Goal: Information Seeking & Learning: Learn about a topic

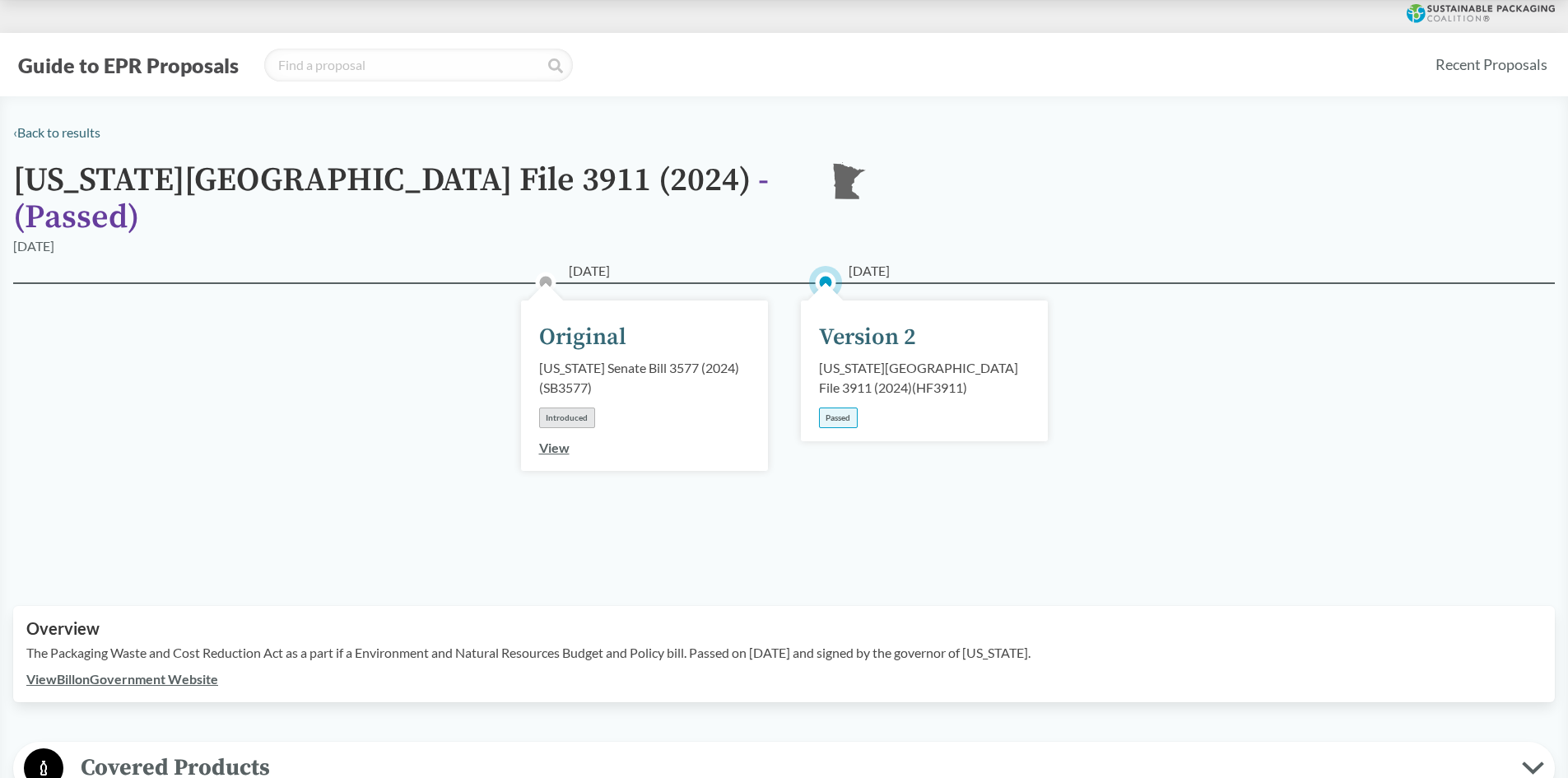
click at [840, 408] on div "Passed" at bounding box center [838, 418] width 38 height 21
click at [857, 320] on div "Version 2" at bounding box center [867, 337] width 97 height 34
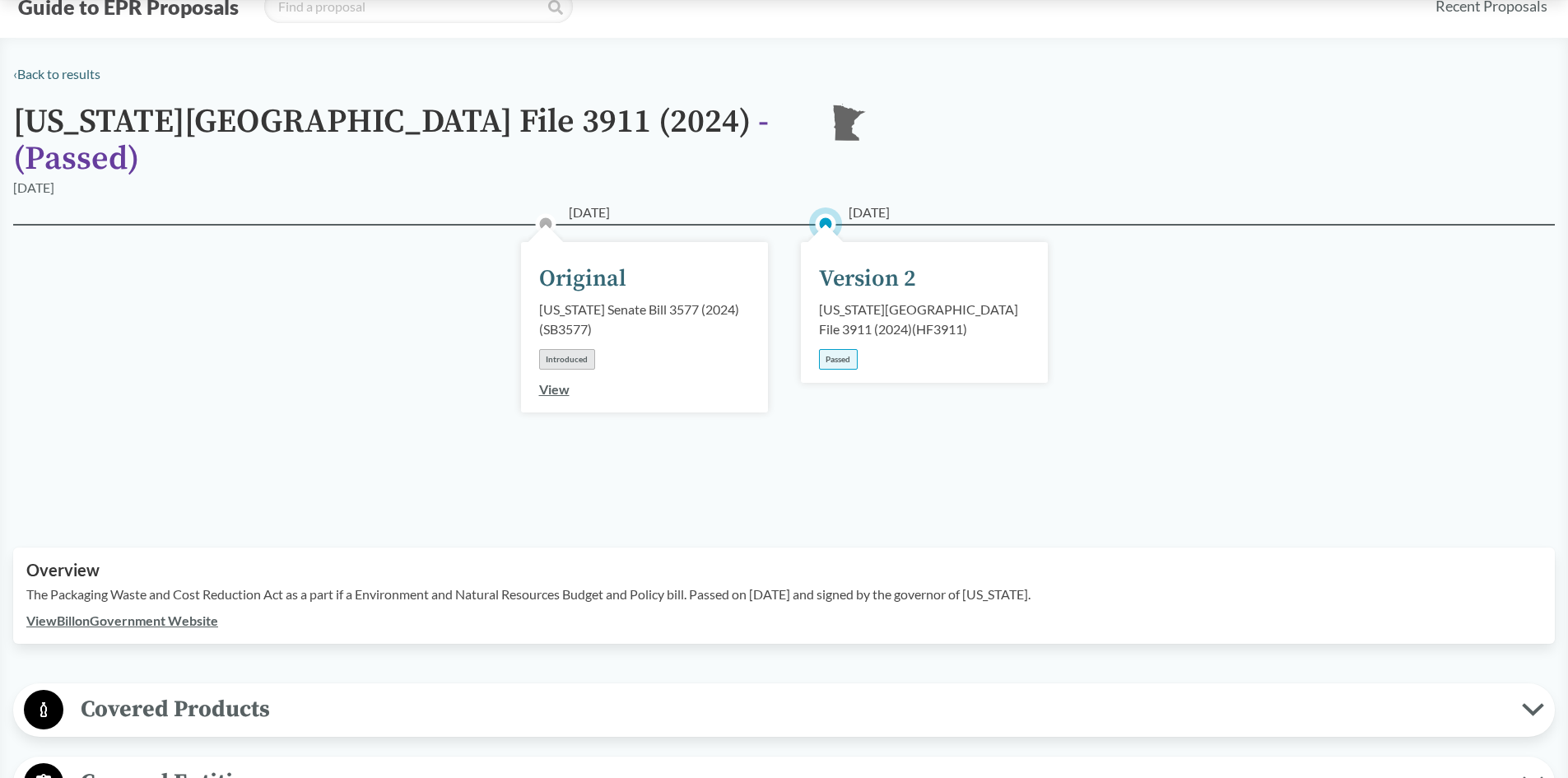
scroll to position [247, 0]
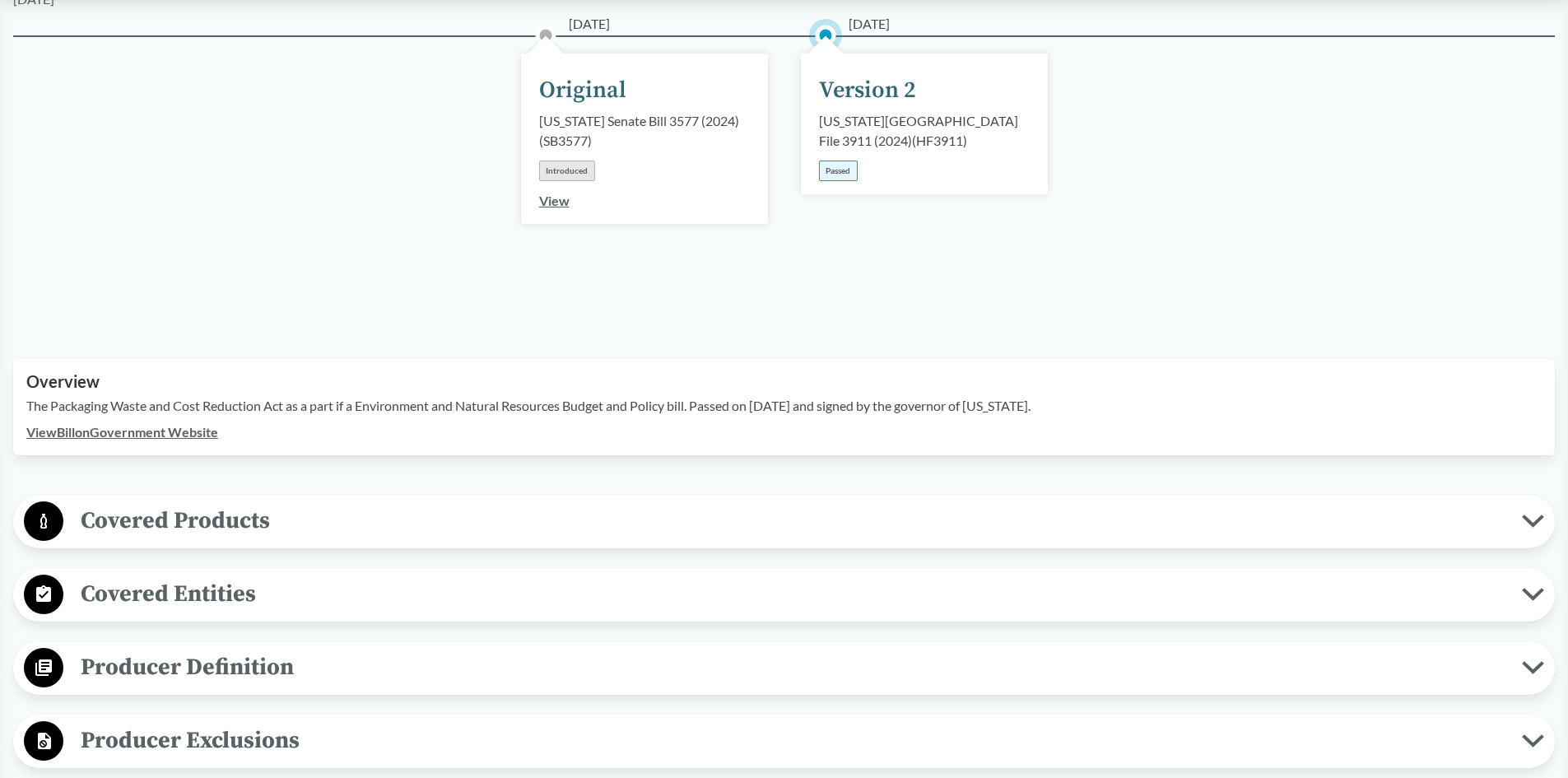
click at [207, 424] on link "View Bill on Government Website" at bounding box center [122, 432] width 192 height 16
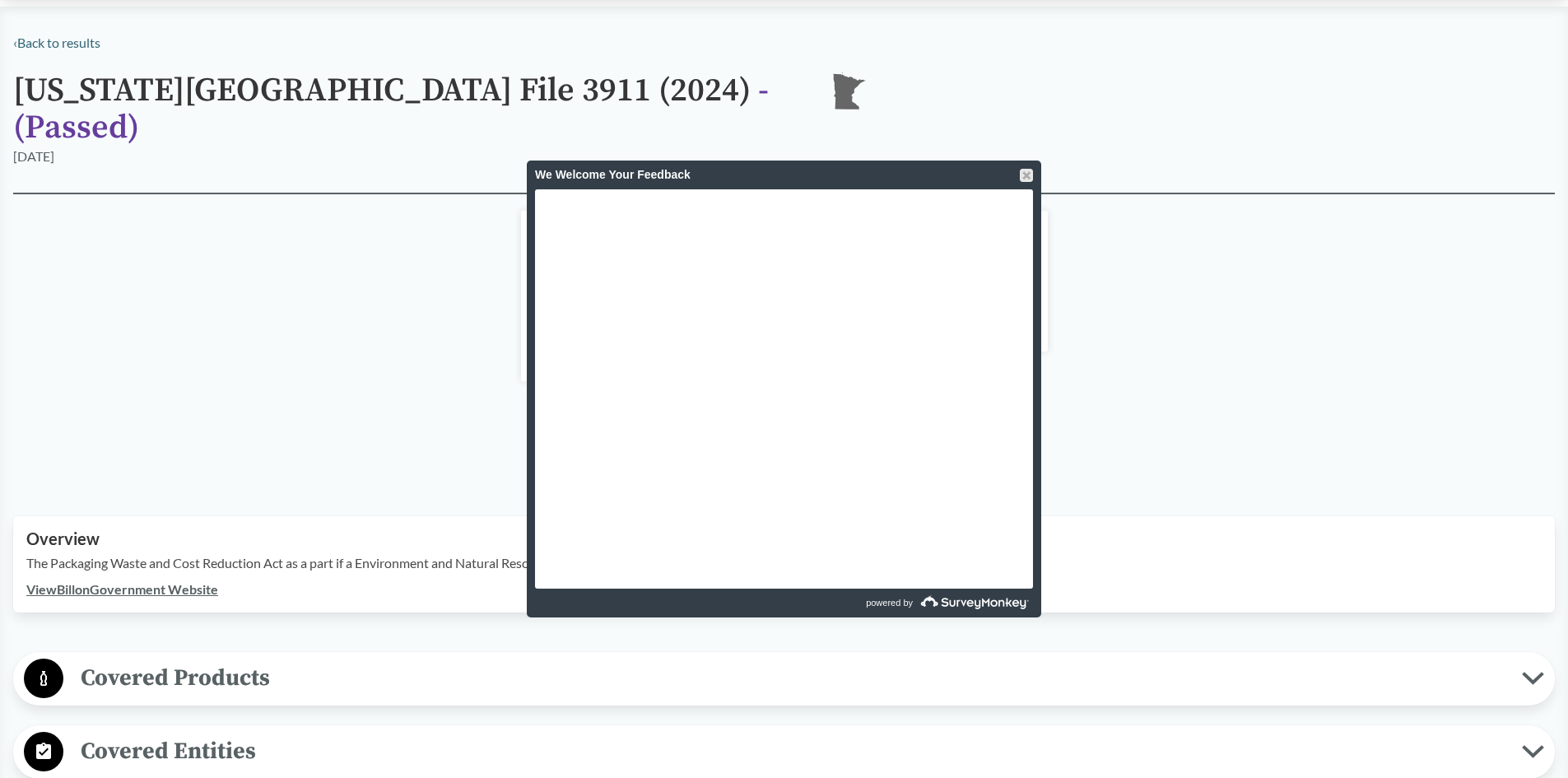
scroll to position [0, 0]
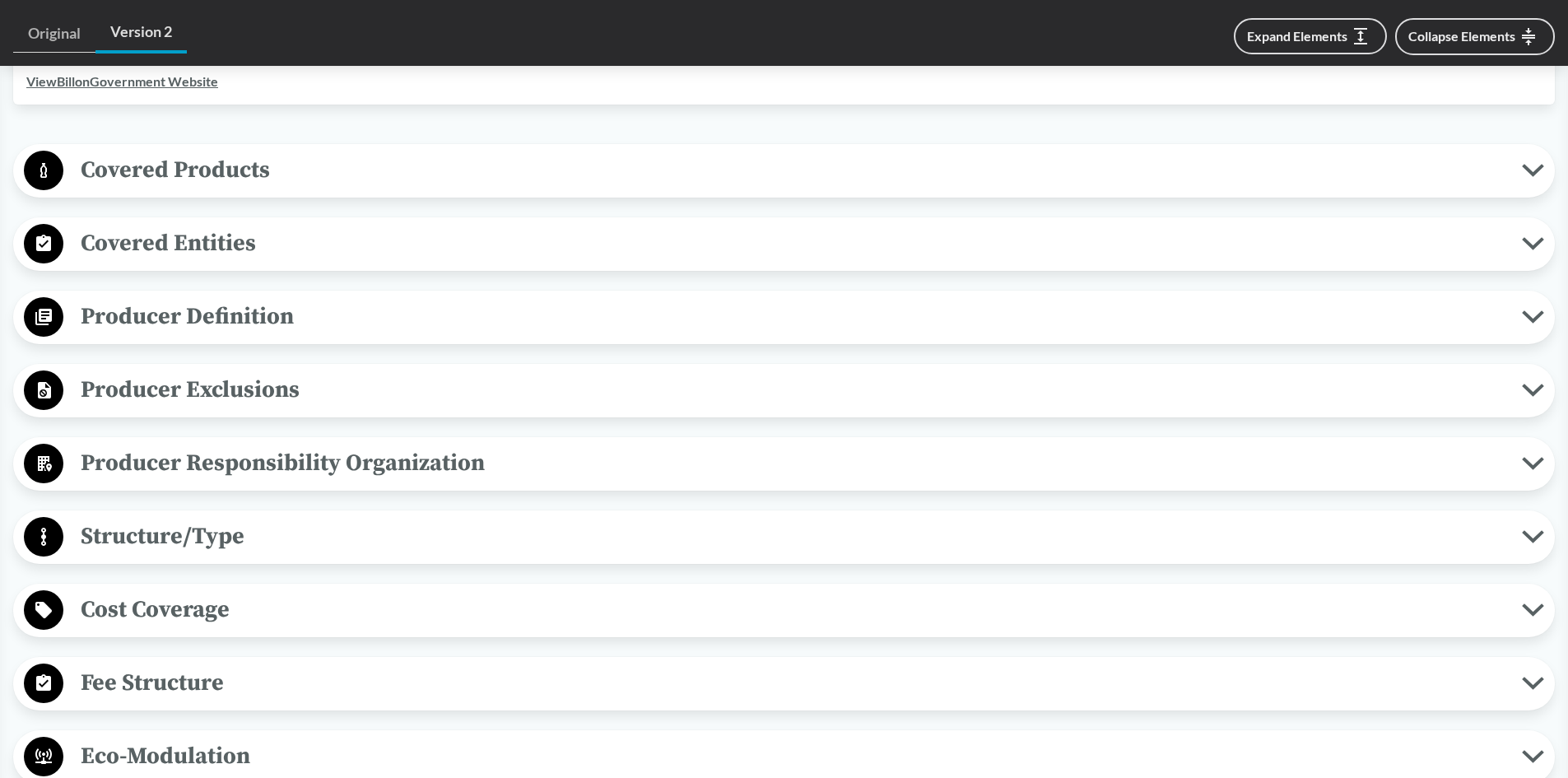
scroll to position [34, 0]
click at [158, 298] on span "Producer Definition" at bounding box center [792, 317] width 1459 height 37
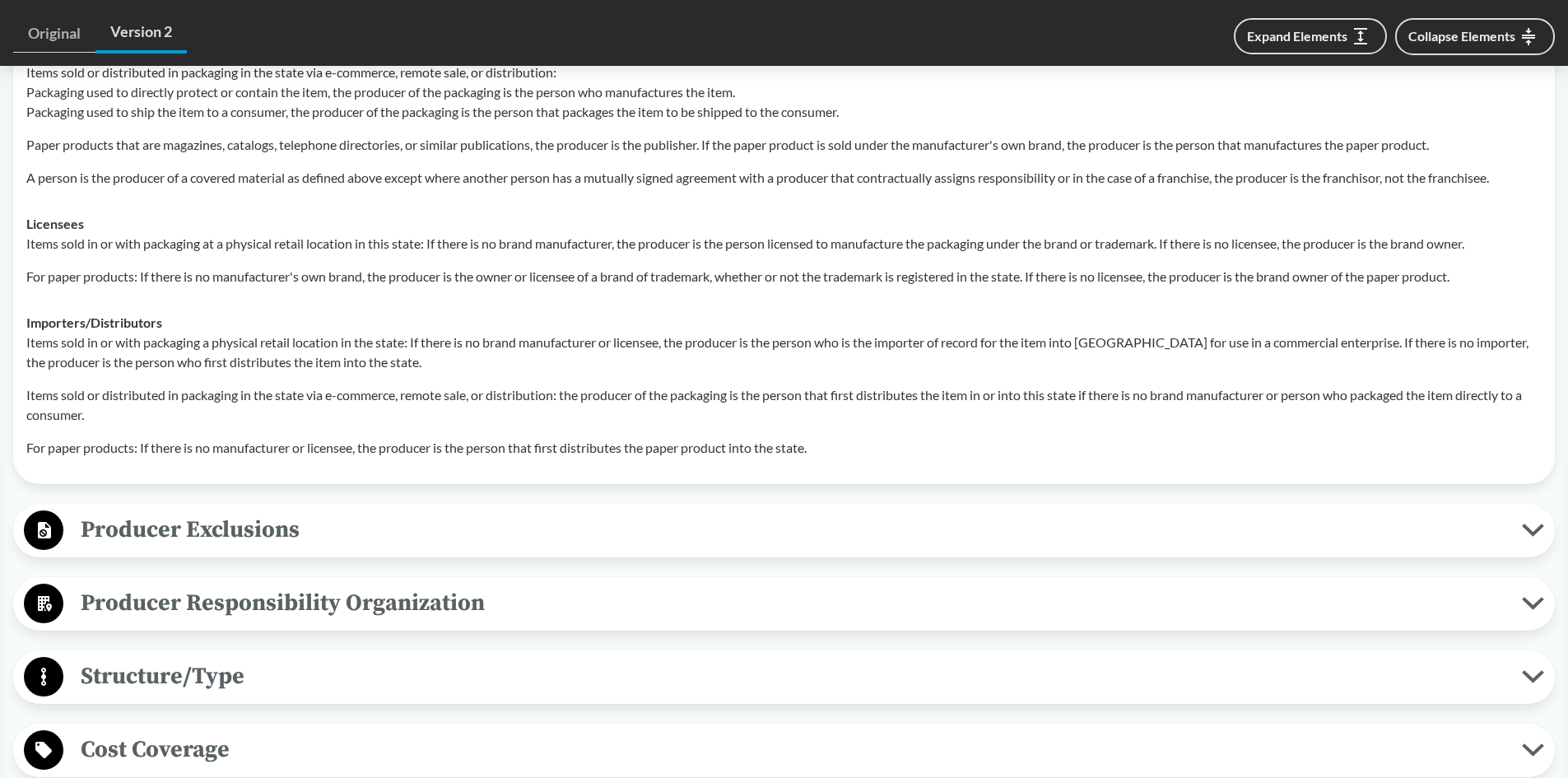
scroll to position [1009, 0]
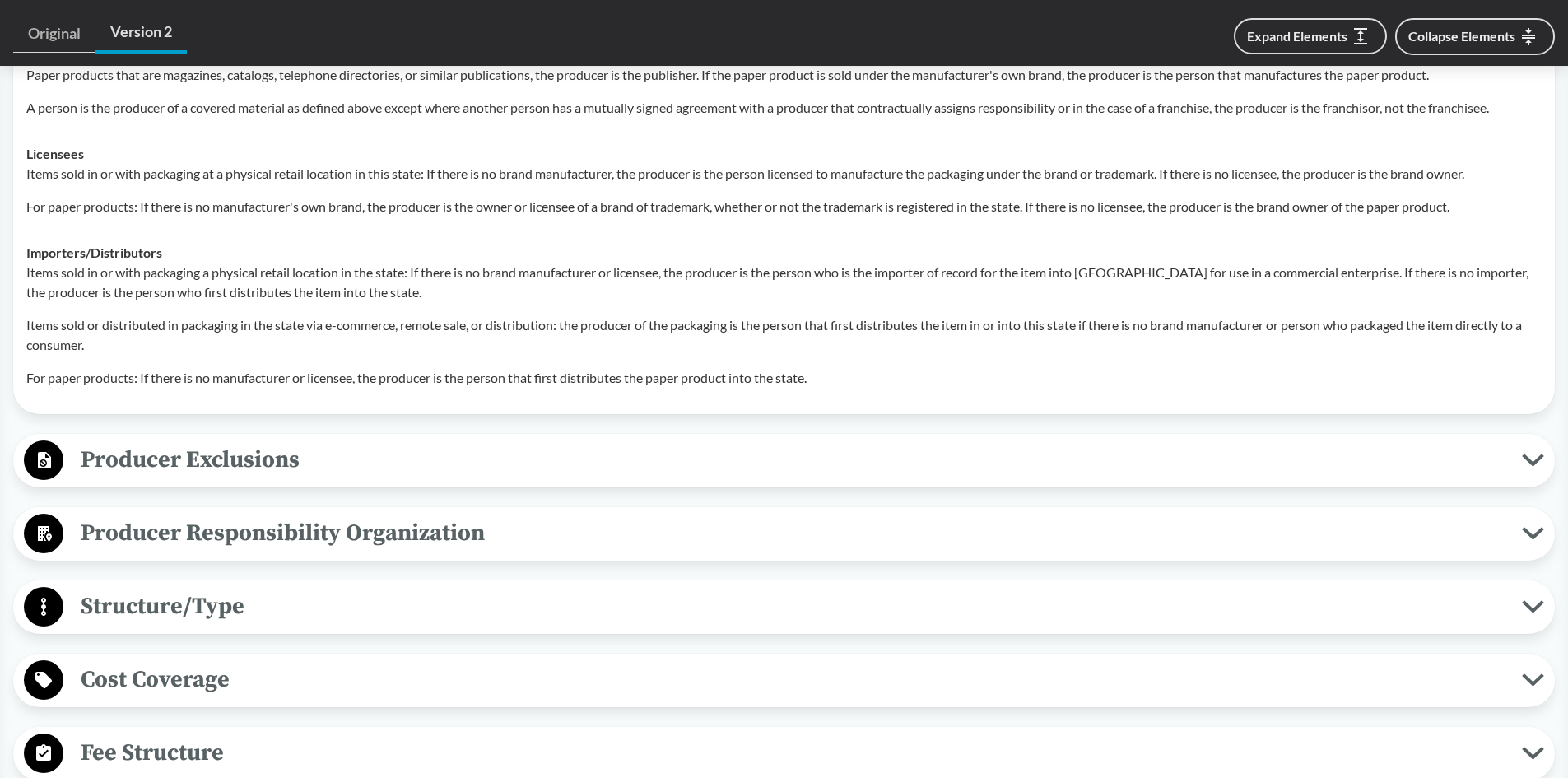
click at [265, 441] on span "Producer Exclusions" at bounding box center [792, 460] width 1459 height 37
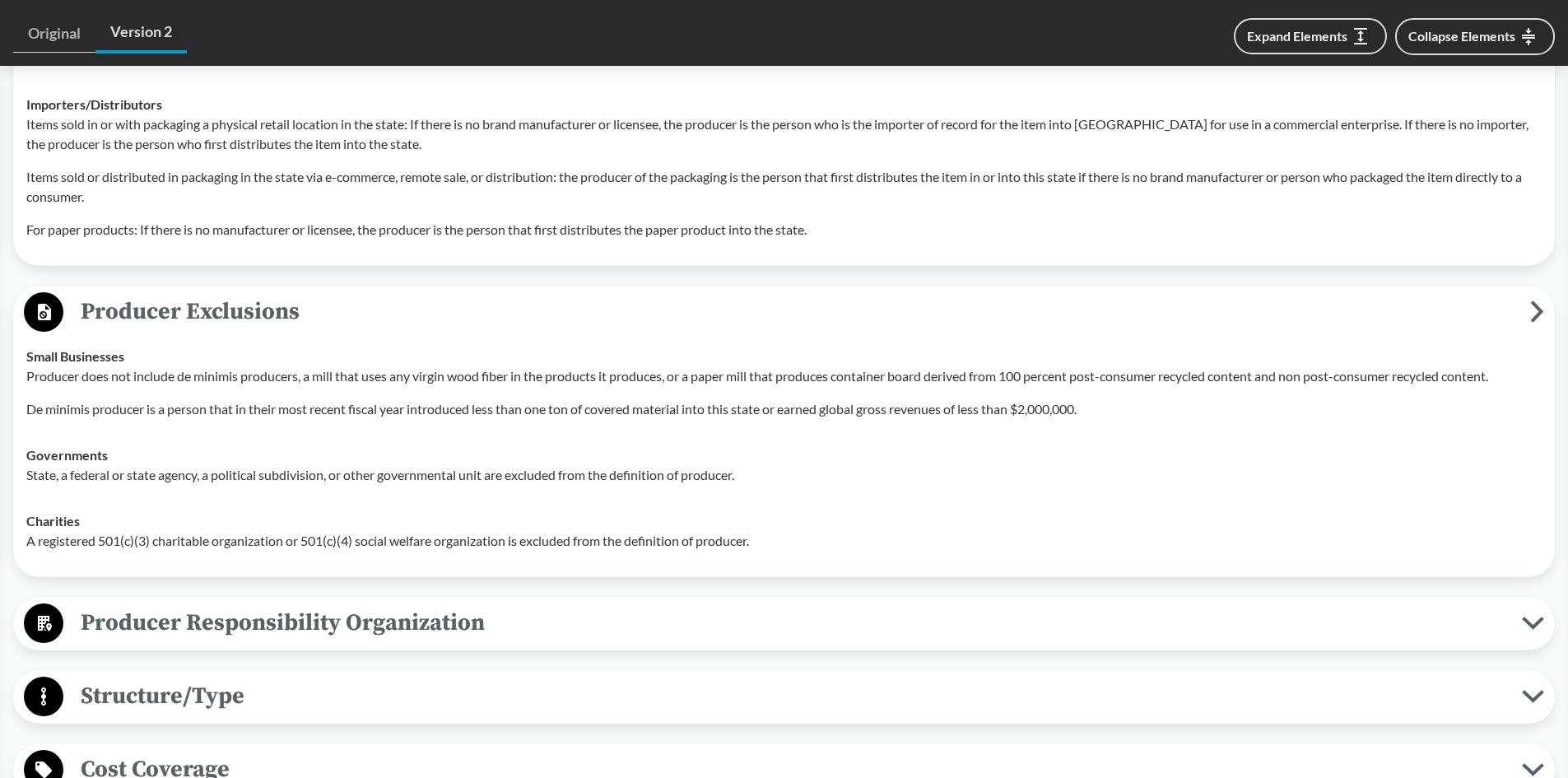
scroll to position [1174, 0]
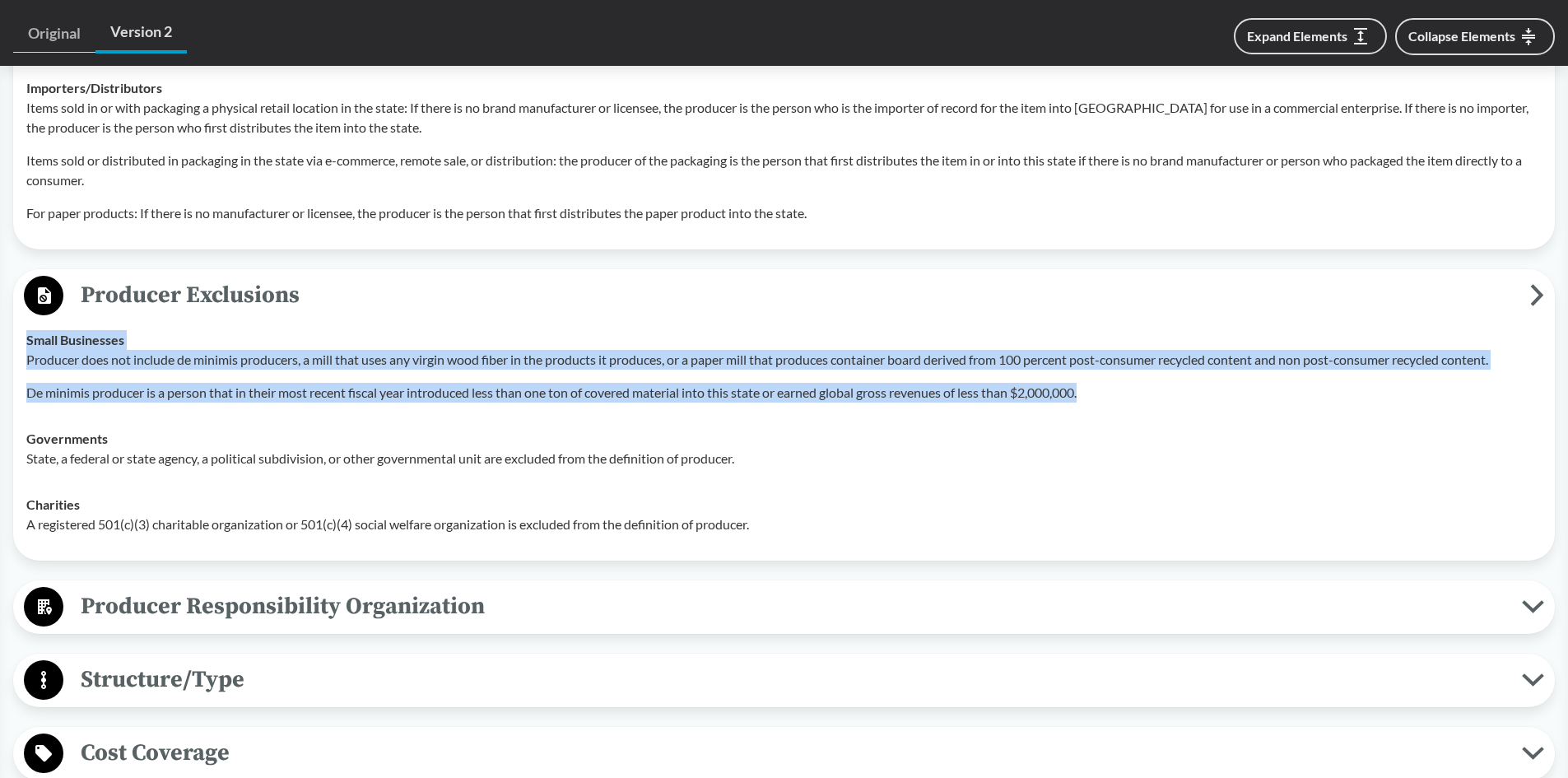
drag, startPoint x: 1135, startPoint y: 369, endPoint x: 99, endPoint y: 341, distance: 1036.4
click at [0, 329] on html "Guide to EPR Proposals Recent Proposals ‹ Back to results [US_STATE] House File…" at bounding box center [784, 456] width 1568 height 3261
copy tbody "Small Businesses Producer does not include de minimis producers, a mill that us…"
click at [427, 292] on button "Producer Exclusions" at bounding box center [784, 295] width 1531 height 42
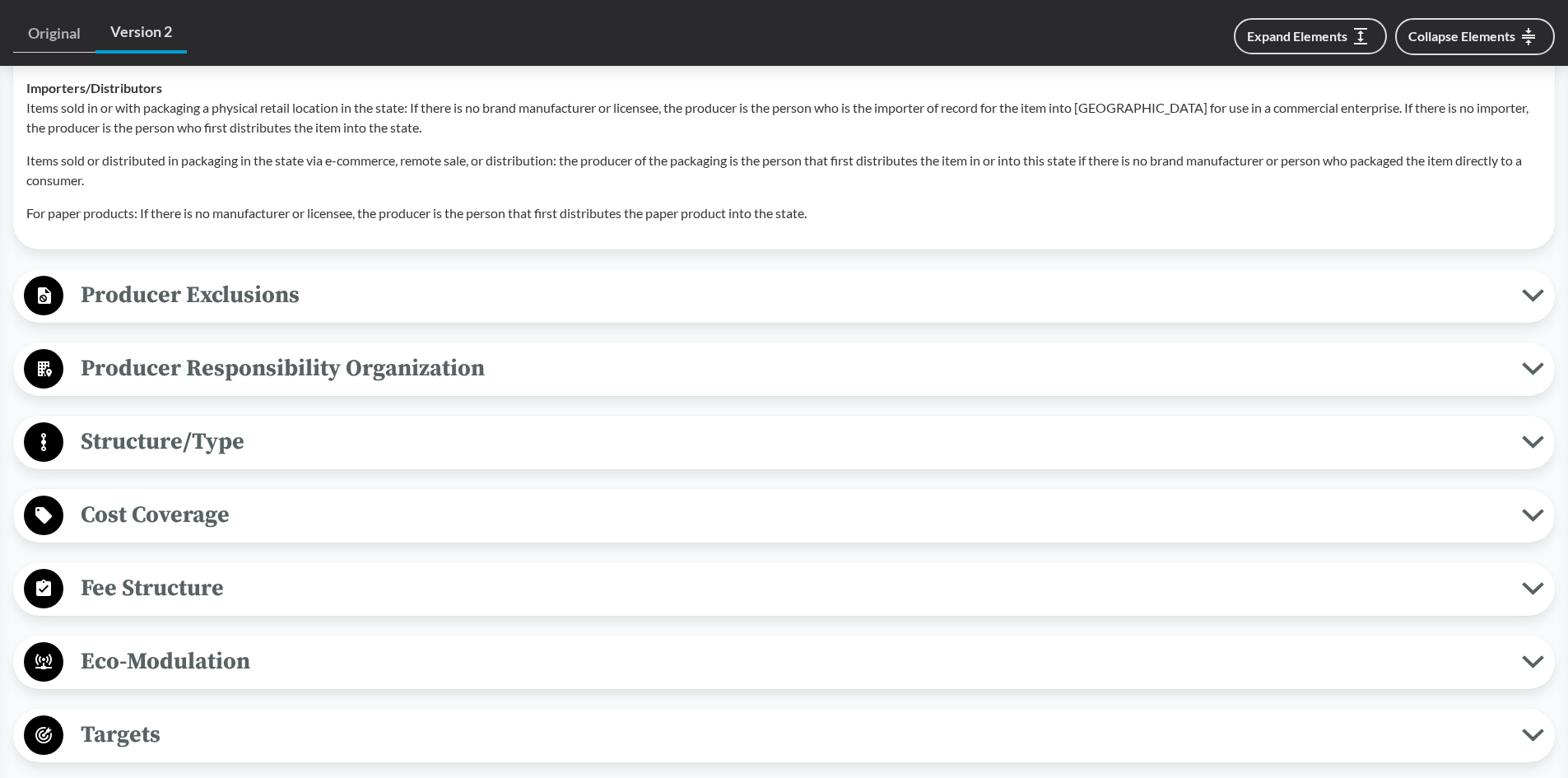
click at [1536, 280] on button "Producer Exclusions" at bounding box center [784, 295] width 1531 height 42
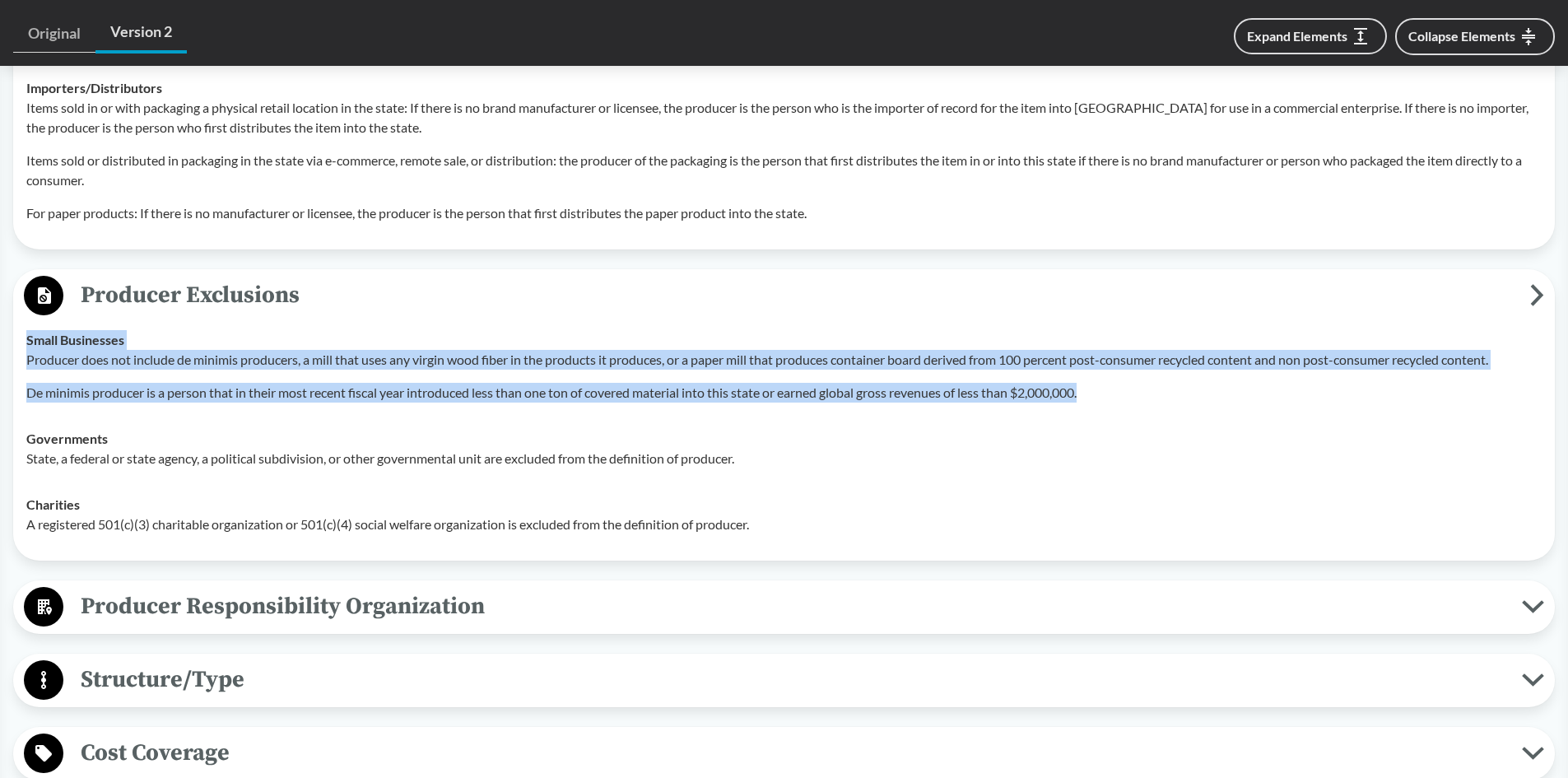
click at [249, 317] on td "Small Businesses Producer does not include de minimis producers, a mill that us…" at bounding box center [784, 366] width 1531 height 98
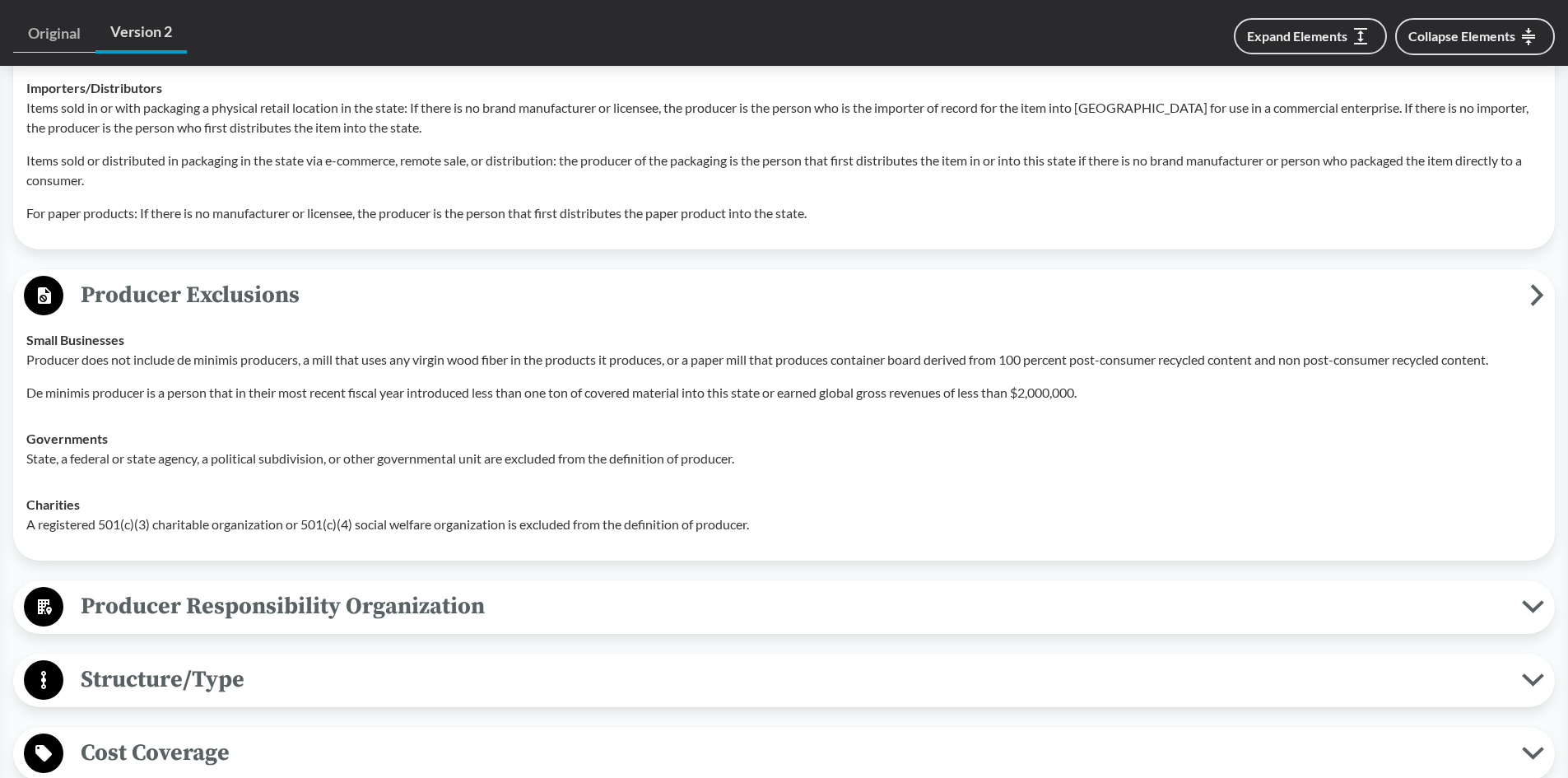
drag, startPoint x: 299, startPoint y: 276, endPoint x: 235, endPoint y: 270, distance: 64.3
click at [235, 277] on span "Producer Exclusions" at bounding box center [796, 295] width 1467 height 37
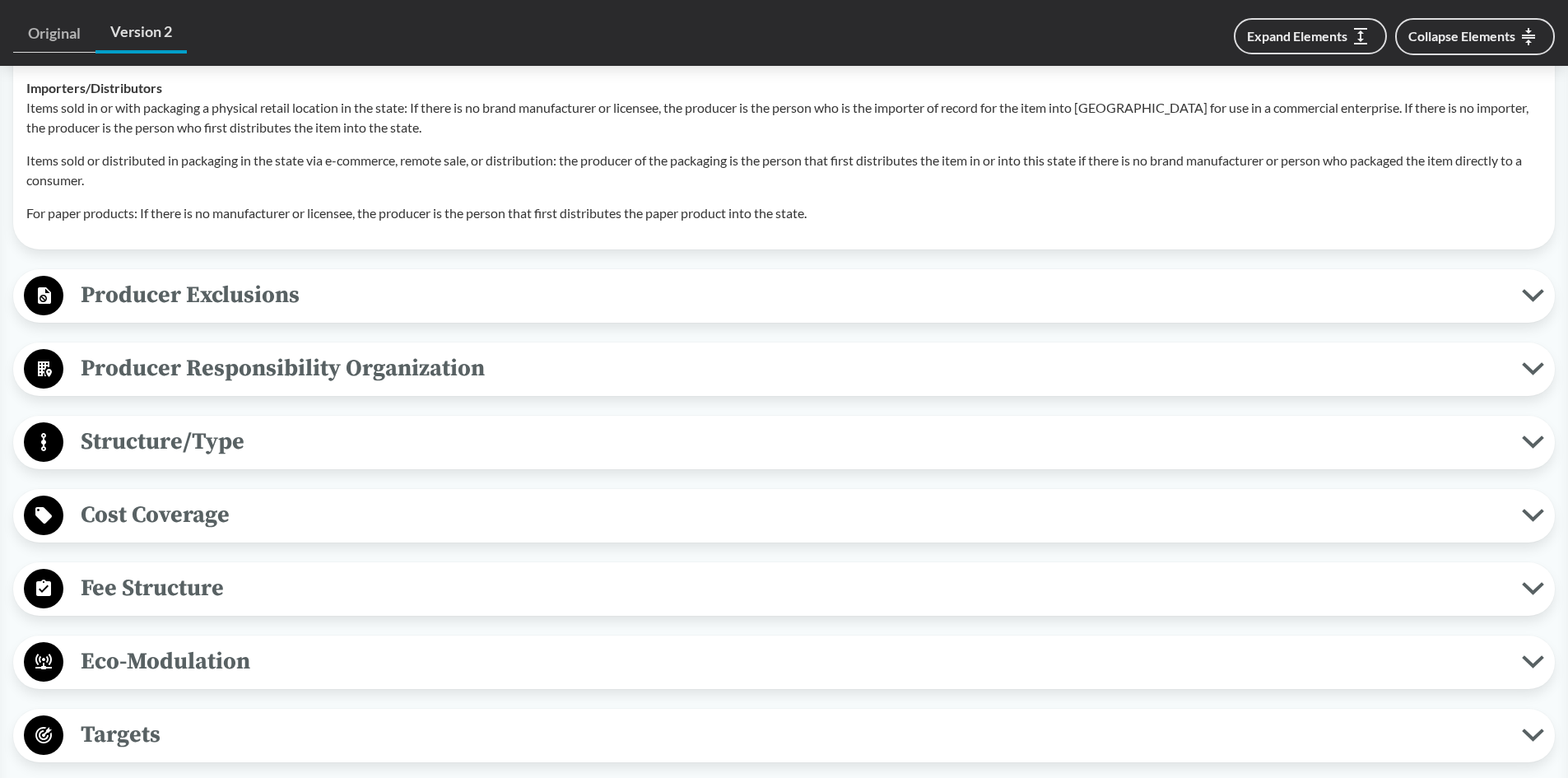
drag, startPoint x: 86, startPoint y: 268, endPoint x: 114, endPoint y: 265, distance: 28.2
click at [114, 277] on span "Producer Exclusions" at bounding box center [792, 295] width 1459 height 37
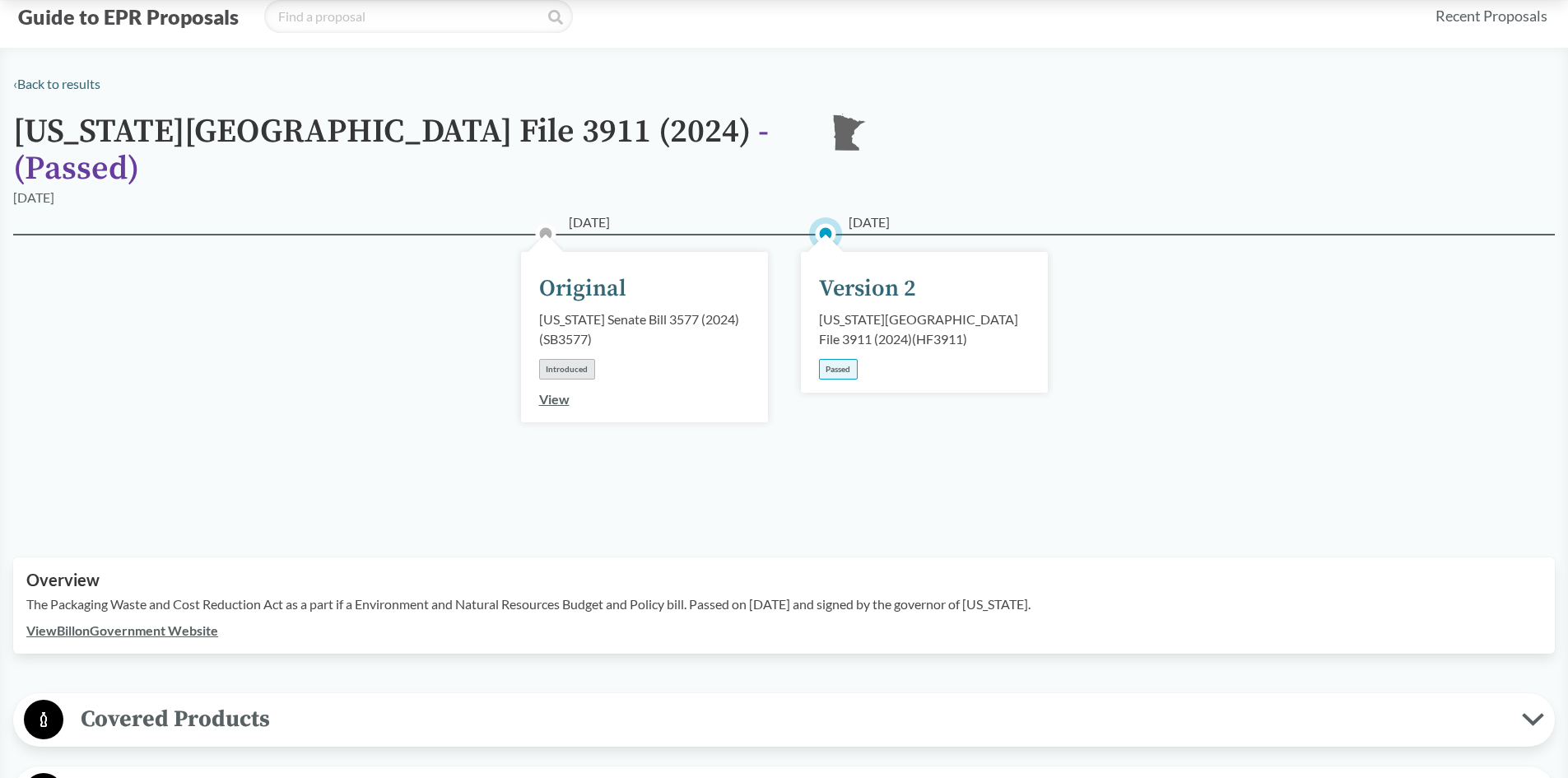
scroll to position [0, 0]
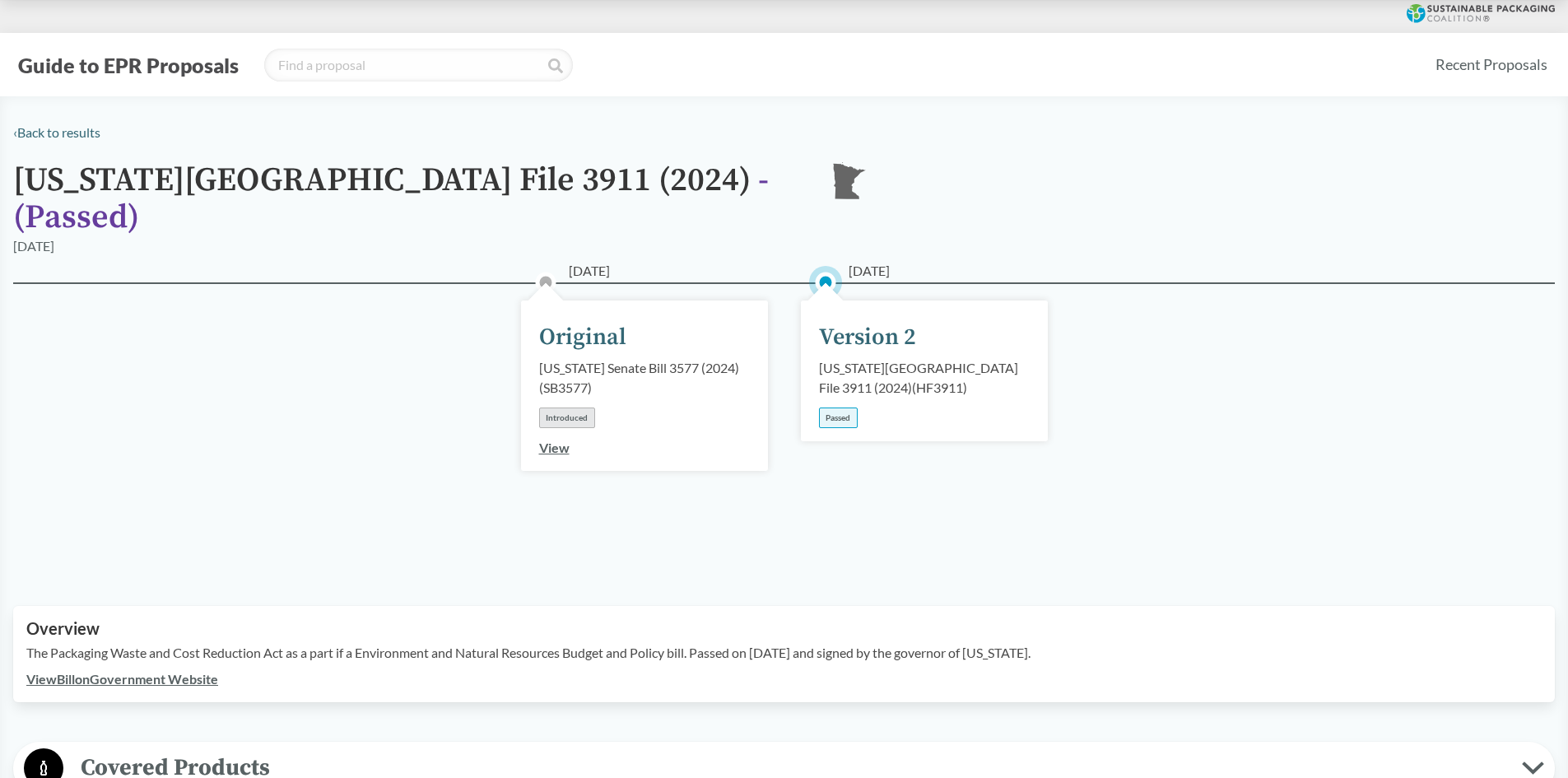
click at [868, 320] on div "Version 2" at bounding box center [867, 337] width 97 height 34
drag, startPoint x: 890, startPoint y: 318, endPoint x: 900, endPoint y: 320, distance: 10.2
click at [892, 320] on div "Version 2" at bounding box center [867, 337] width 97 height 34
click at [926, 358] on div "[US_STATE][GEOGRAPHIC_DATA] File 3911 (2024) ( HF3911 )" at bounding box center [924, 378] width 211 height 39
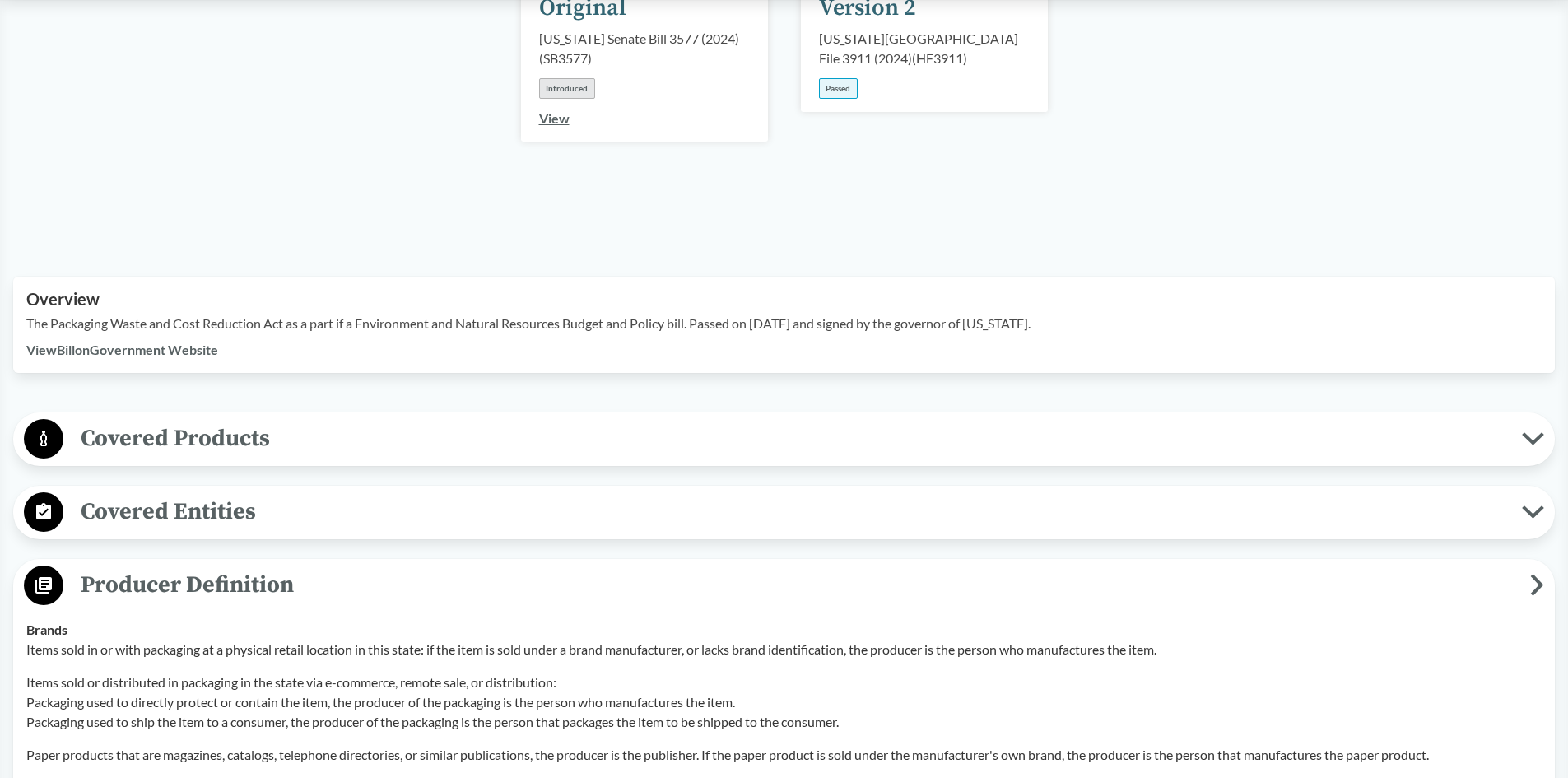
scroll to position [247, 0]
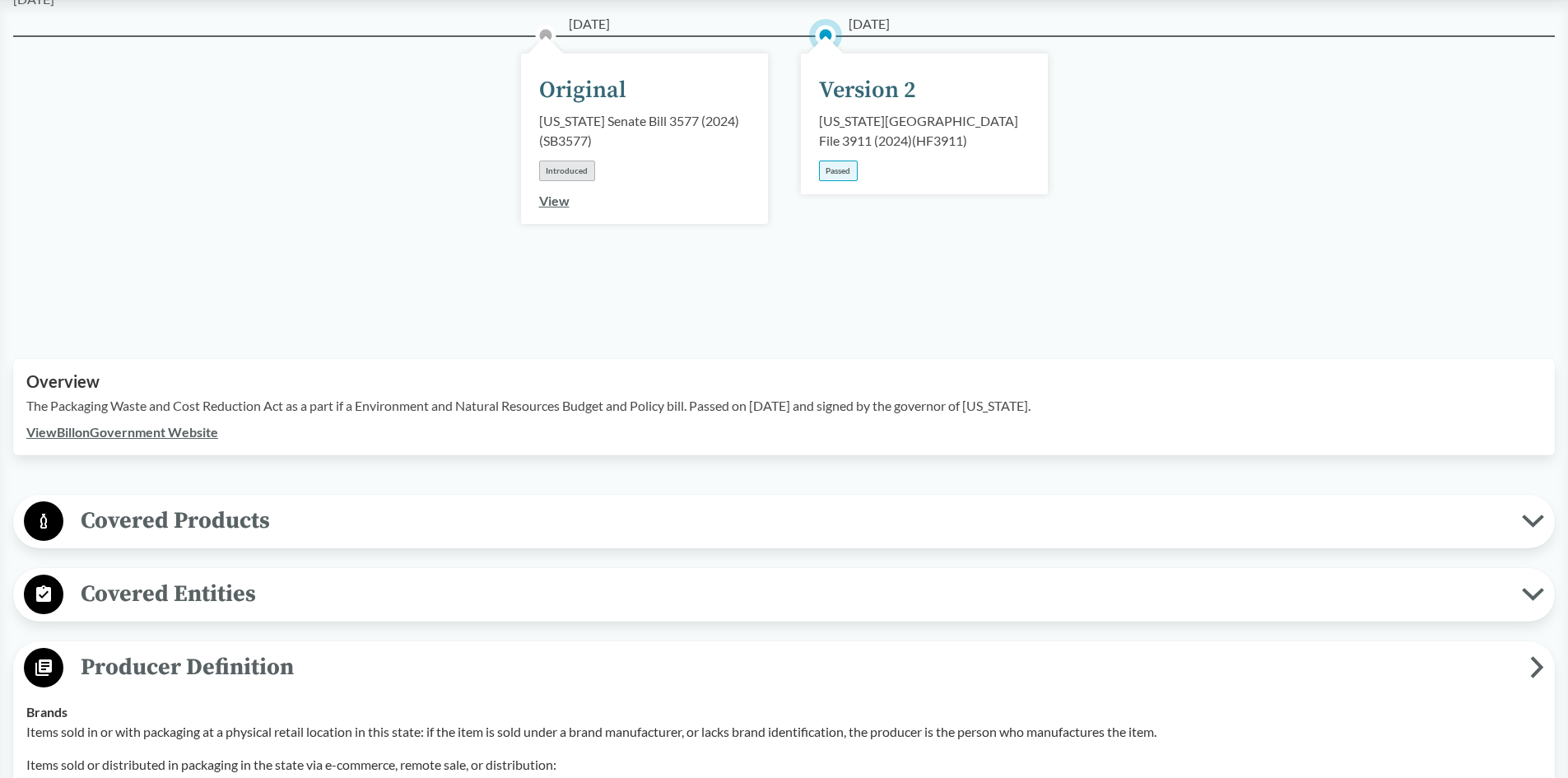
click at [195, 424] on link "View Bill on Government Website" at bounding box center [122, 432] width 192 height 16
